Goal: Transaction & Acquisition: Subscribe to service/newsletter

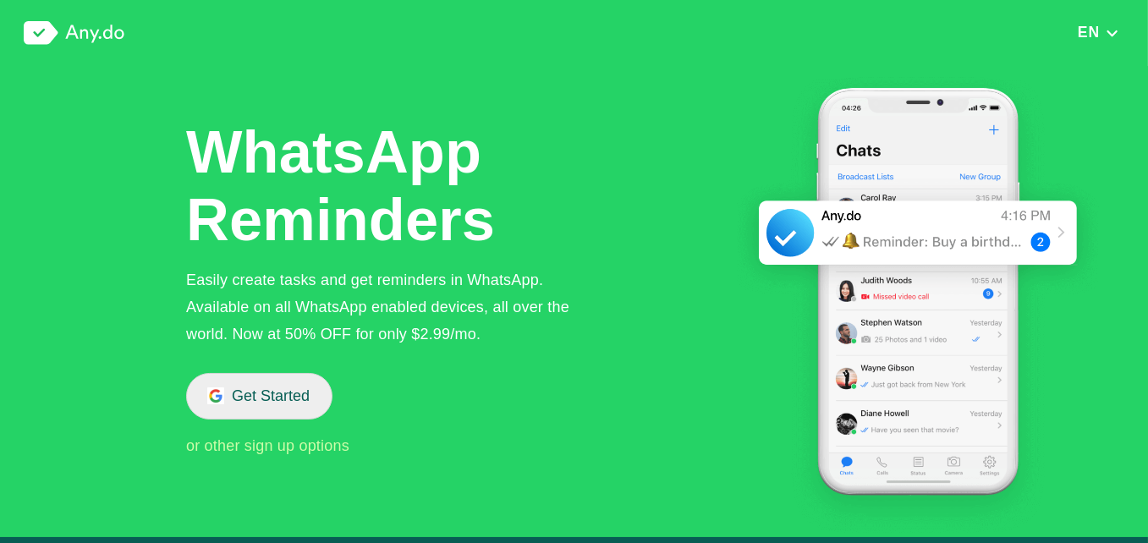
click at [266, 413] on button "Get Started" at bounding box center [259, 396] width 146 height 47
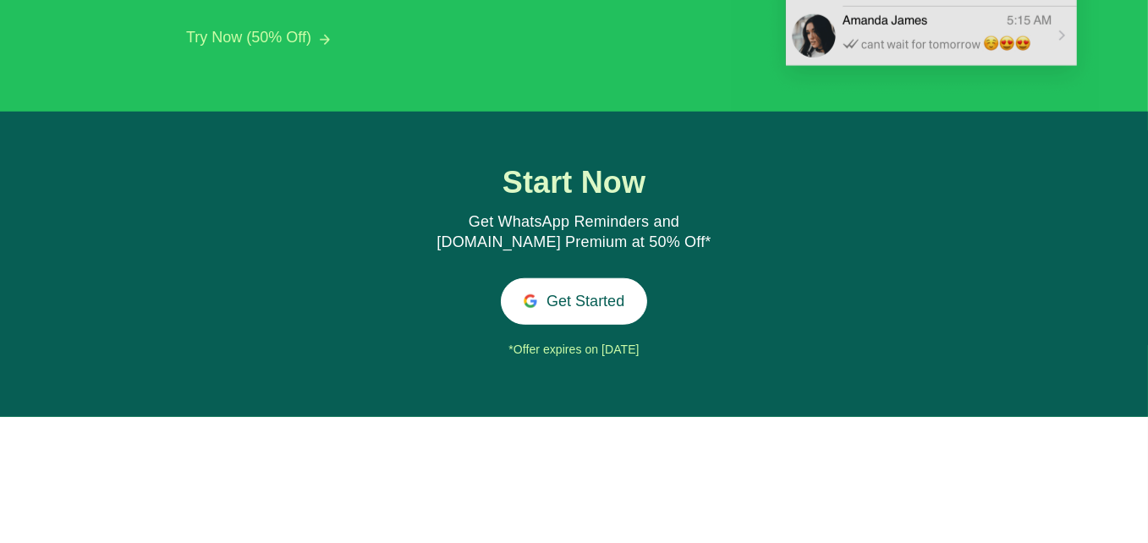
scroll to position [1811, 0]
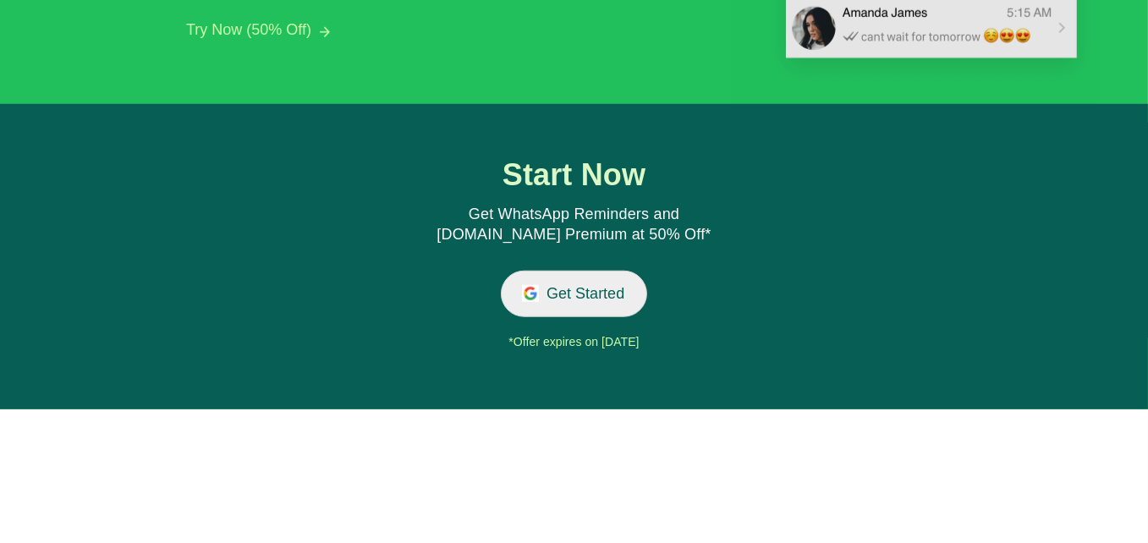
click at [570, 291] on button "Get Started" at bounding box center [574, 294] width 146 height 47
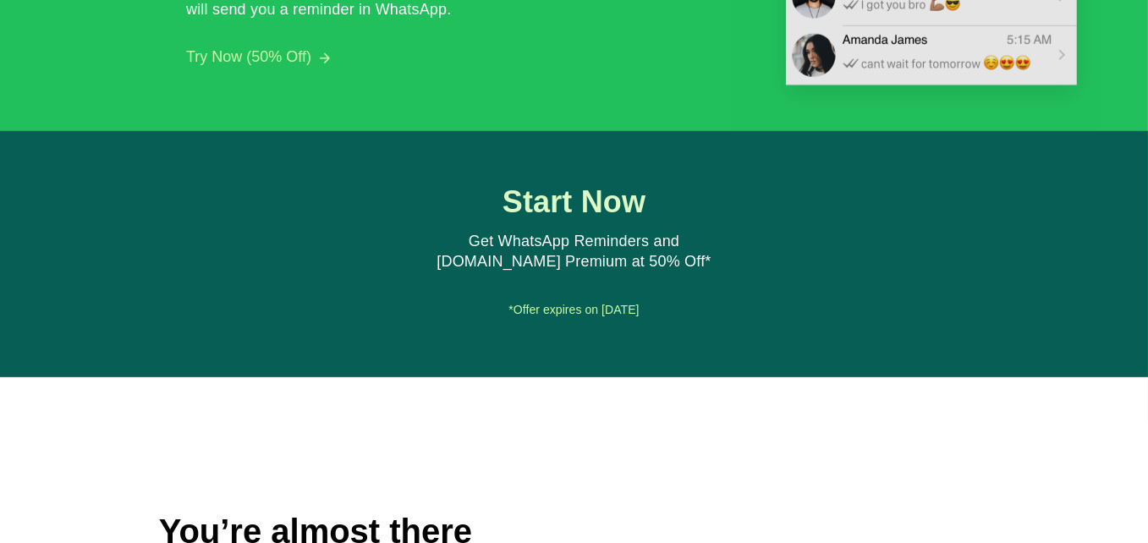
scroll to position [1590, 0]
